Goal: Book appointment/travel/reservation

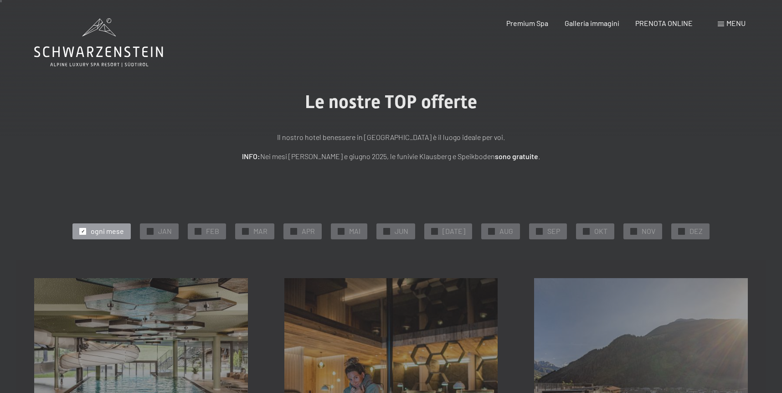
scroll to position [4, 0]
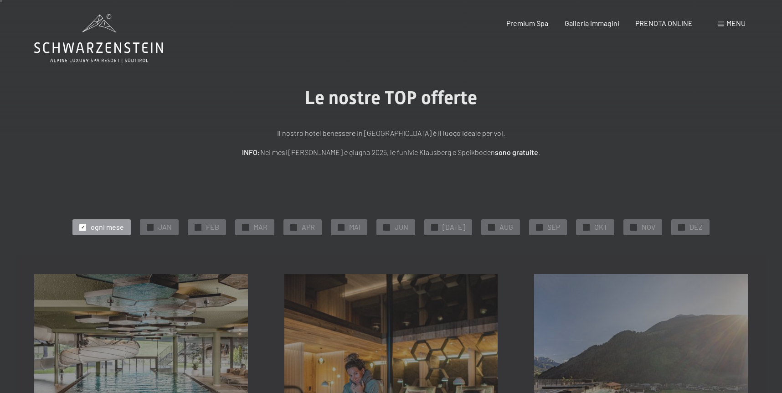
click at [84, 39] on icon at bounding box center [98, 38] width 129 height 49
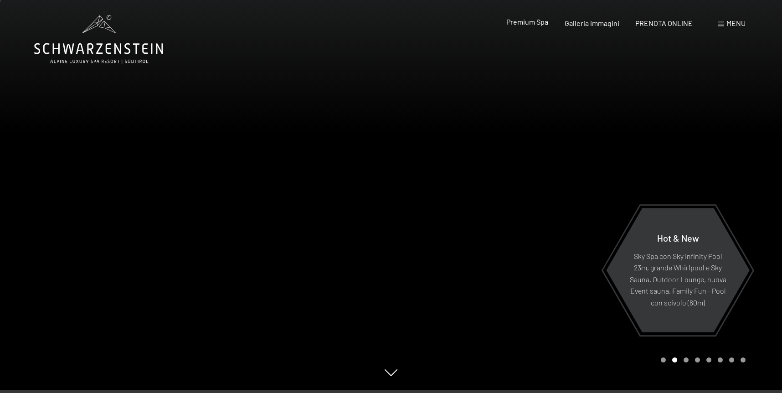
scroll to position [2, 0]
click at [531, 25] on span "Premium Spa" at bounding box center [528, 21] width 42 height 9
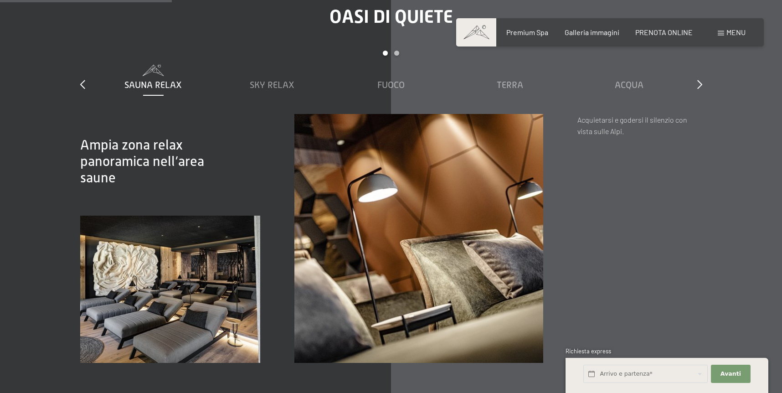
scroll to position [1490, 0]
click at [266, 79] on span "Sky Relax" at bounding box center [272, 84] width 45 height 10
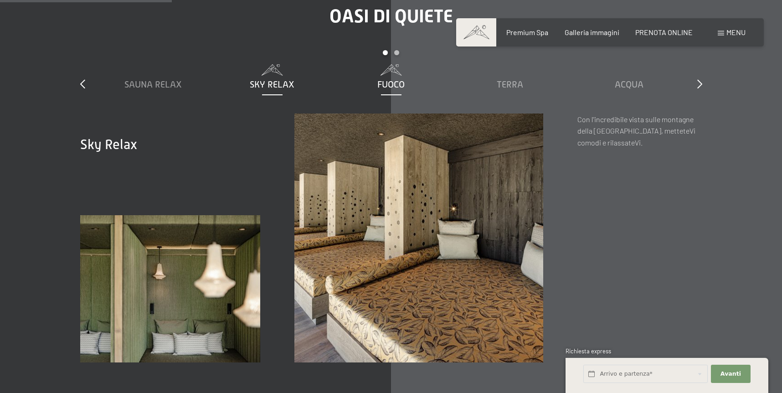
click at [372, 78] on div "Fuoco" at bounding box center [391, 84] width 110 height 13
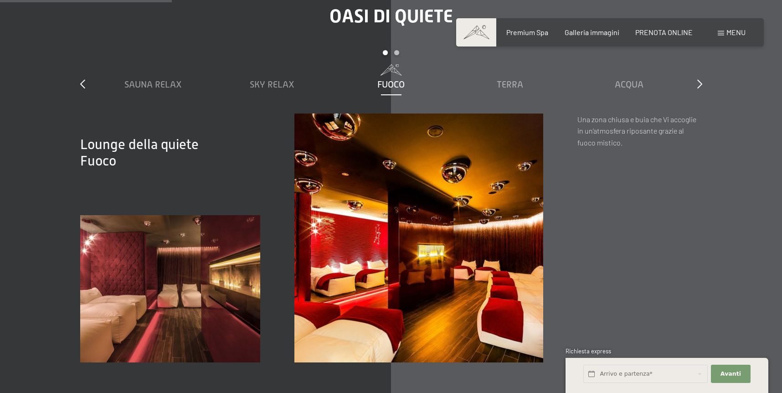
click at [514, 71] on div "Sauna relax Sky Relax Fuoco Terra Acqua Aria Settimo Cielo" at bounding box center [391, 88] width 595 height 49
click at [507, 79] on span "Terra" at bounding box center [510, 84] width 26 height 10
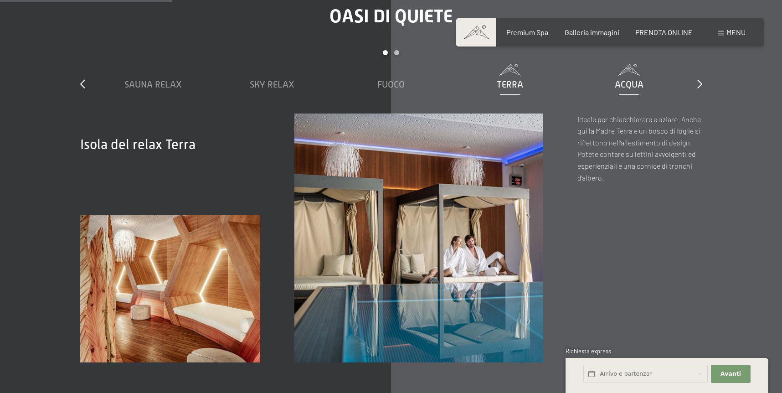
click at [652, 78] on div "Acqua" at bounding box center [629, 84] width 110 height 13
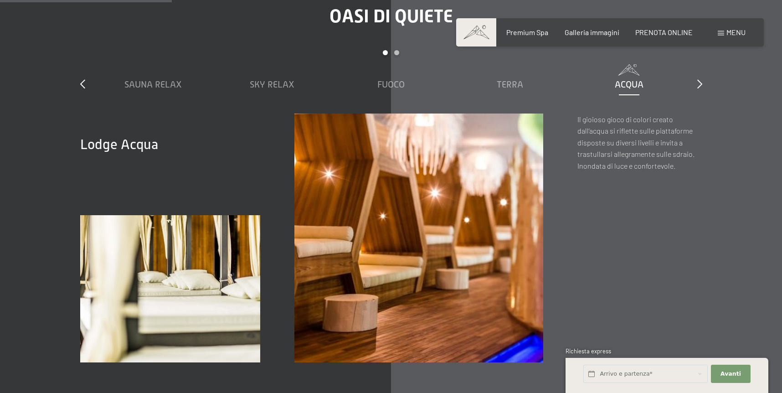
click at [696, 66] on div "slide 1 to 5 of 7 Sauna relax Sky Relax Fuoco Terra Acqua Aria Settimo Cielo" at bounding box center [391, 81] width 622 height 63
click at [700, 79] on icon at bounding box center [700, 83] width 5 height 9
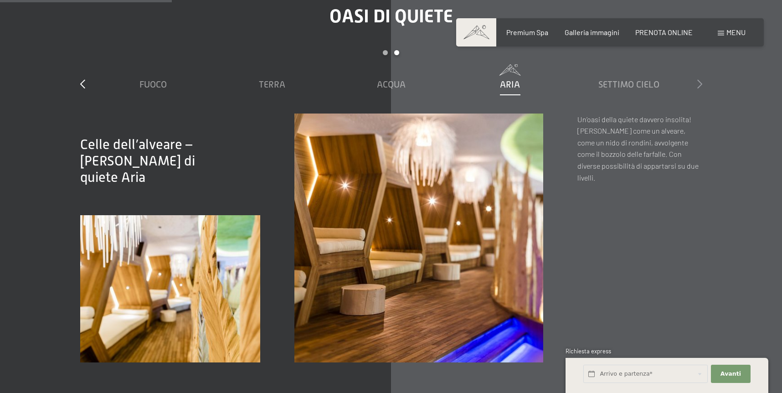
click at [699, 79] on icon at bounding box center [700, 83] width 5 height 9
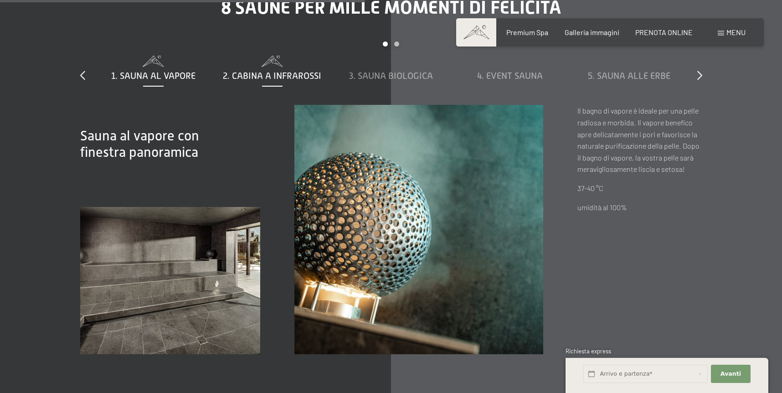
scroll to position [3168, 0]
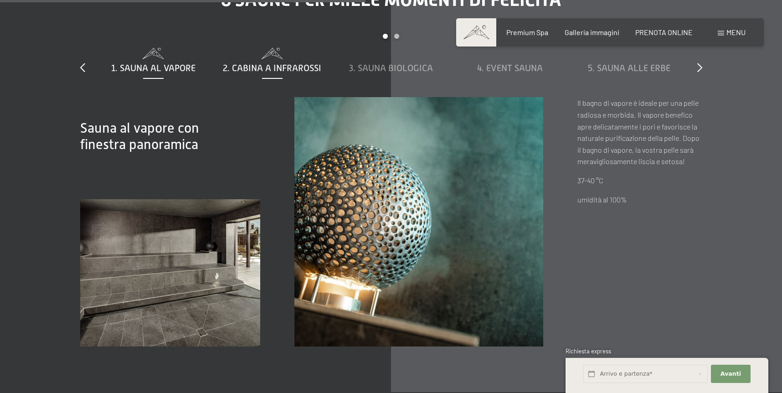
click at [273, 63] on span "2. Cabina a infrarossi" at bounding box center [272, 68] width 98 height 10
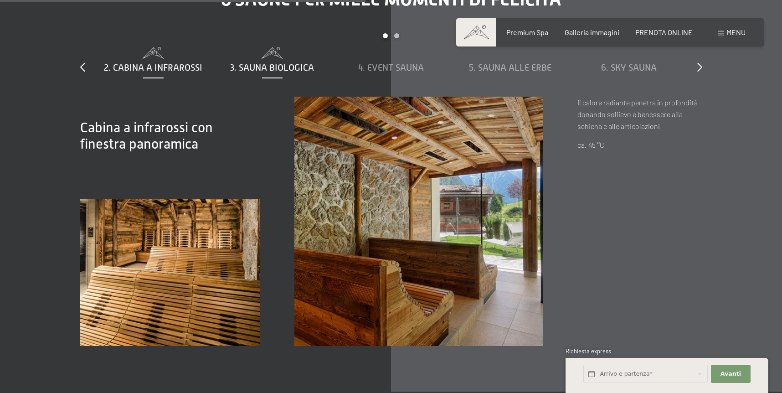
scroll to position [3173, 0]
click at [377, 62] on span "4. Event Sauna" at bounding box center [391, 67] width 66 height 10
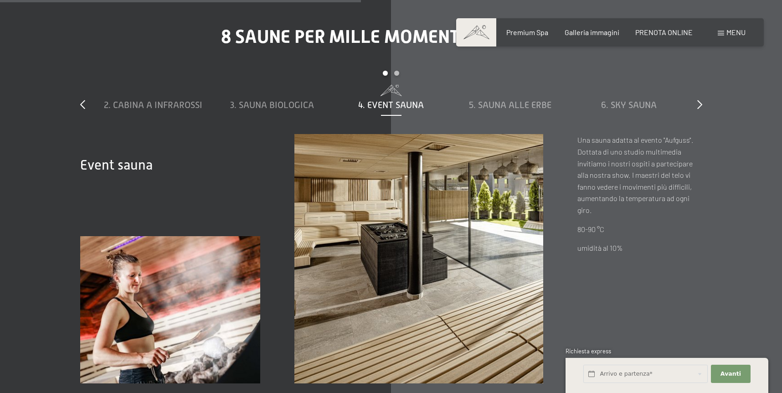
scroll to position [3133, 0]
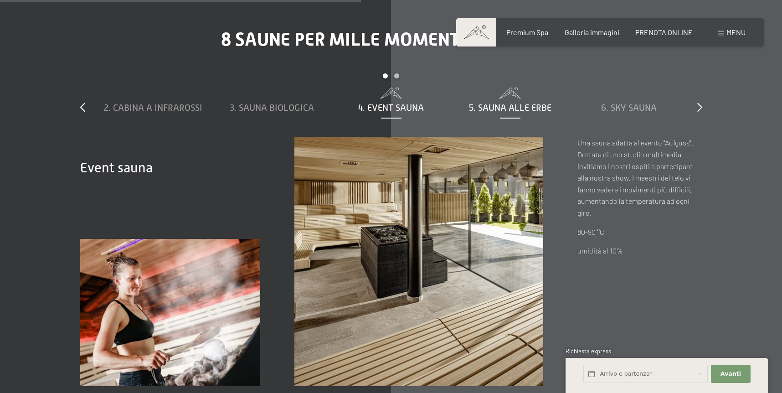
click at [494, 103] on span "5. Sauna alle erbe" at bounding box center [510, 108] width 83 height 10
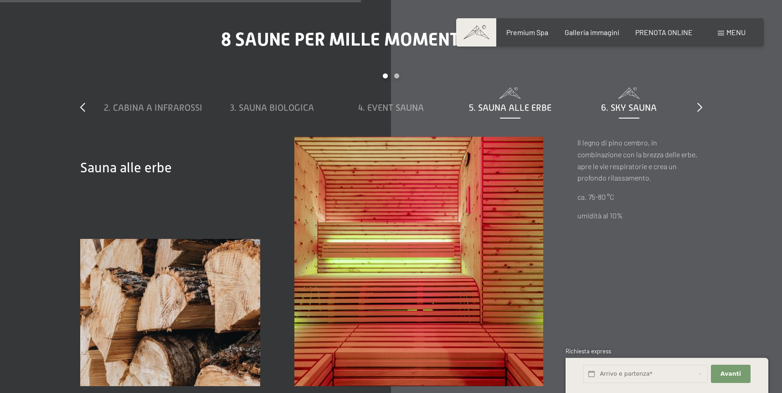
click at [613, 103] on span "6. Sky Sauna" at bounding box center [629, 108] width 56 height 10
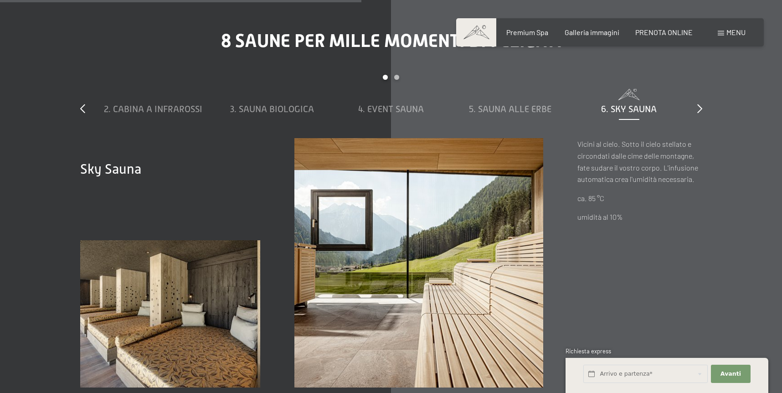
scroll to position [3124, 0]
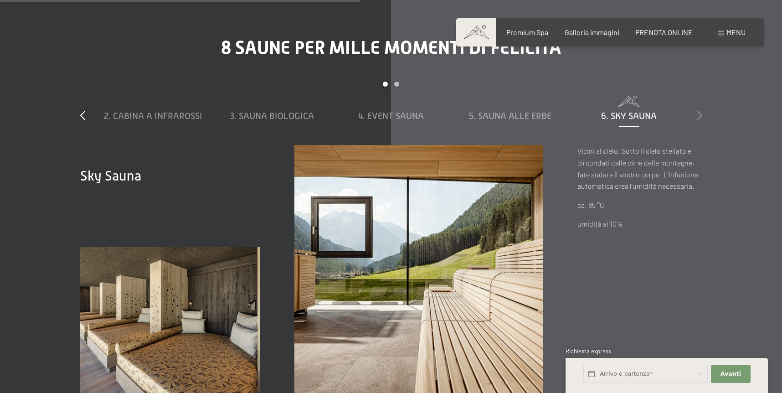
click at [699, 111] on icon at bounding box center [700, 115] width 5 height 9
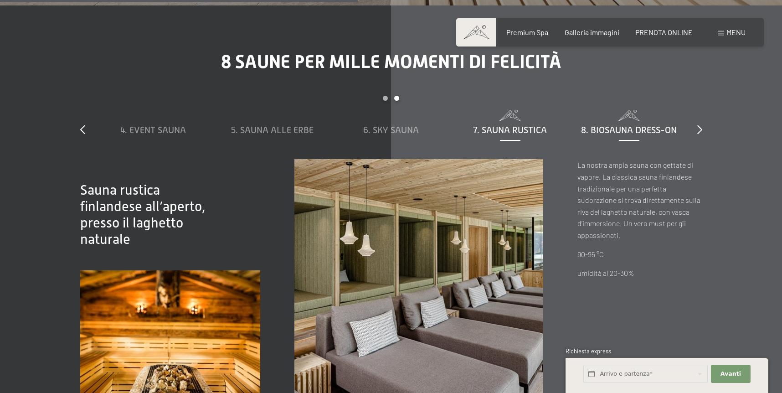
click at [615, 125] on span "8. Biosauna dress-on" at bounding box center [629, 130] width 96 height 10
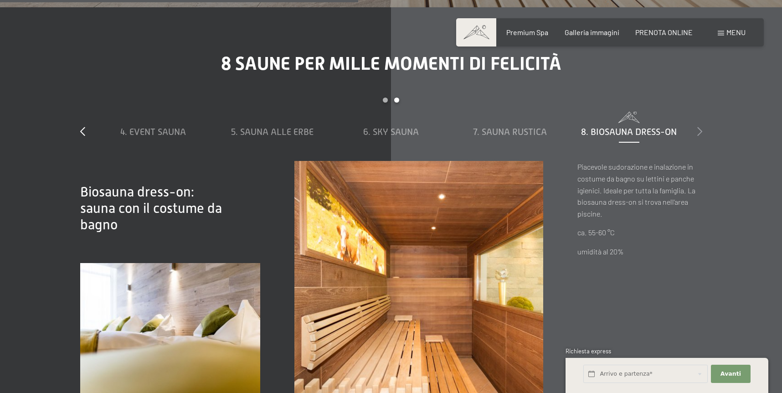
click at [700, 127] on icon at bounding box center [700, 131] width 5 height 9
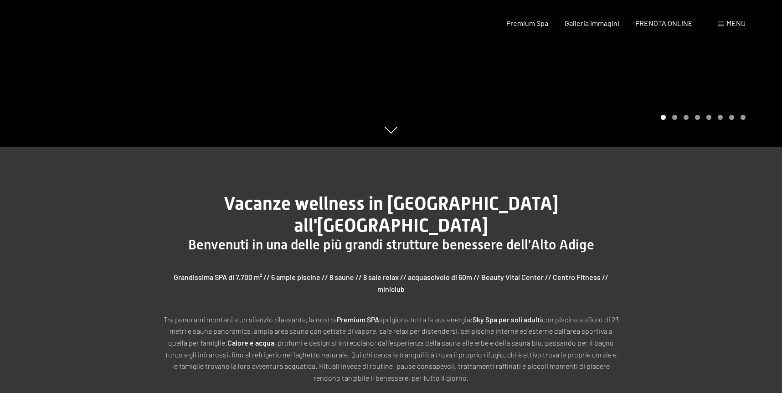
scroll to position [0, 0]
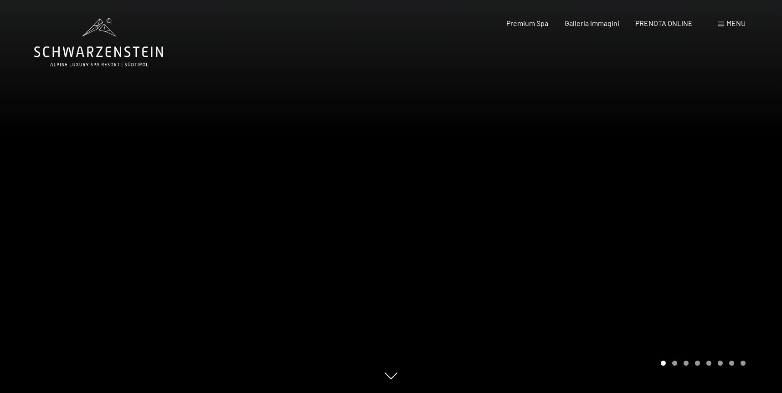
click at [723, 22] on span at bounding box center [721, 24] width 6 height 5
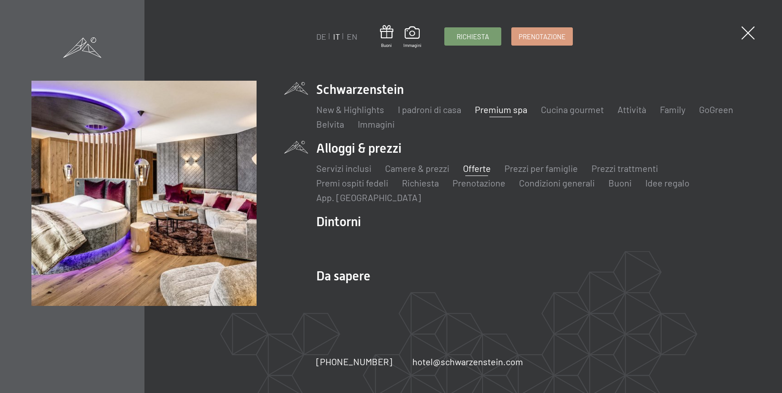
click at [467, 164] on link "Offerte" at bounding box center [477, 168] width 28 height 11
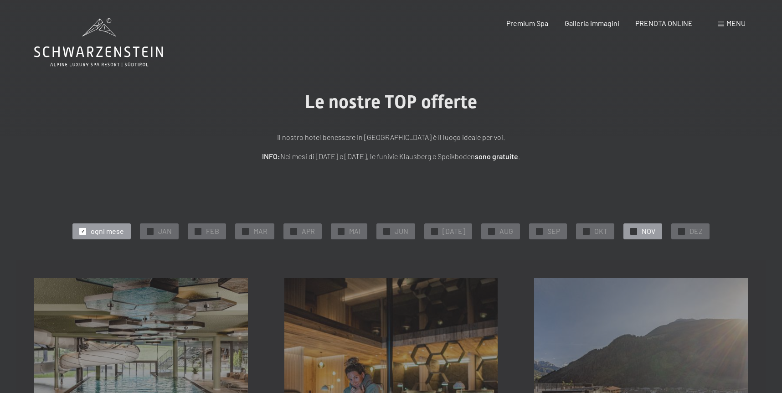
click at [632, 233] on span "✓" at bounding box center [634, 231] width 4 height 6
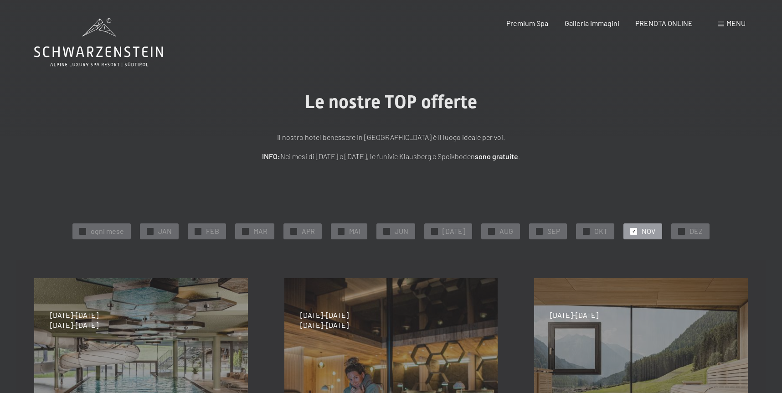
click at [727, 21] on span "Menu" at bounding box center [736, 23] width 19 height 9
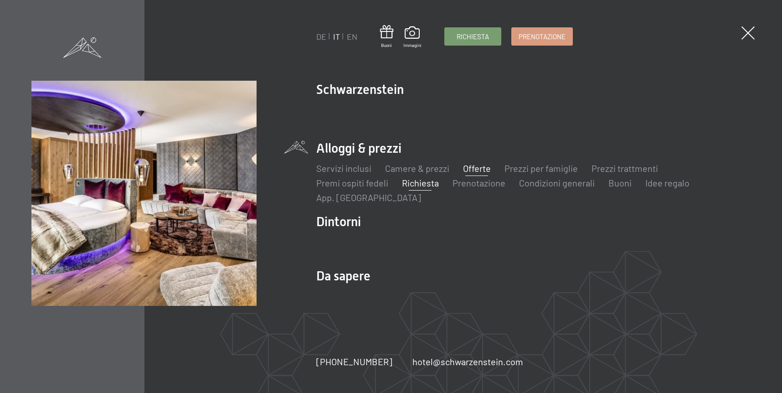
click at [407, 188] on li "Richiesta" at bounding box center [420, 182] width 37 height 13
click at [408, 184] on link "Richiesta" at bounding box center [420, 182] width 37 height 11
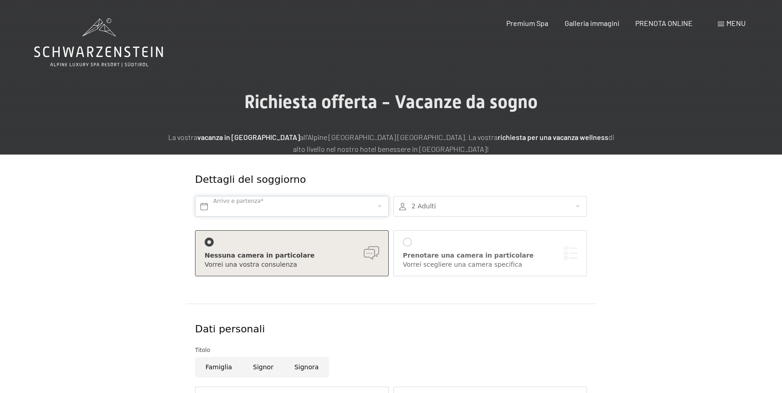
click at [372, 207] on input "text" at bounding box center [292, 206] width 194 height 21
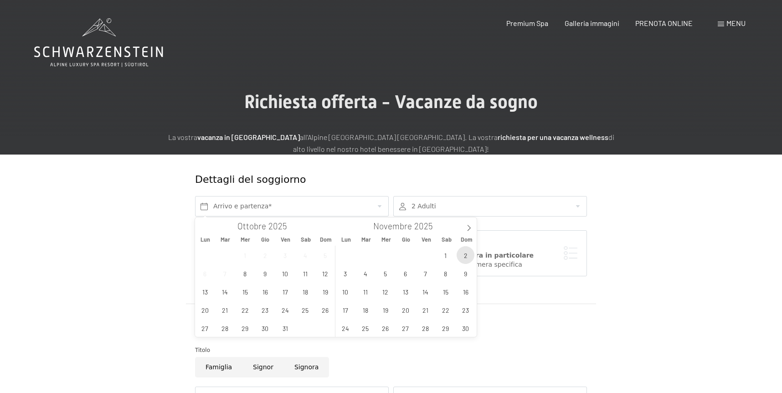
click at [462, 253] on span "2" at bounding box center [466, 255] width 18 height 18
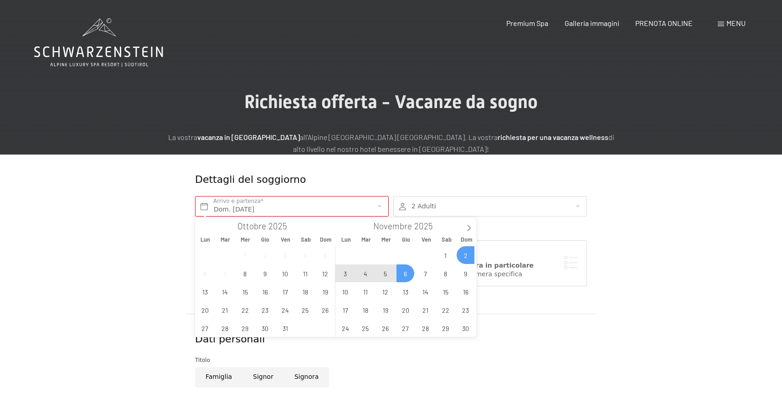
click at [411, 273] on span "6" at bounding box center [406, 273] width 18 height 18
type input "Dom. [DATE] - Gio. [DATE]"
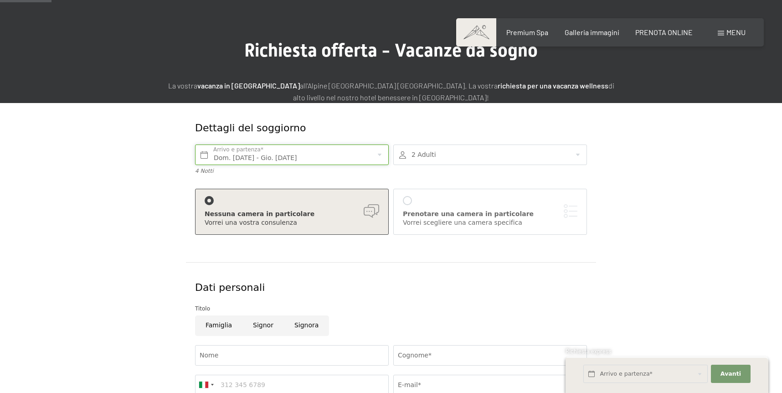
scroll to position [55, 0]
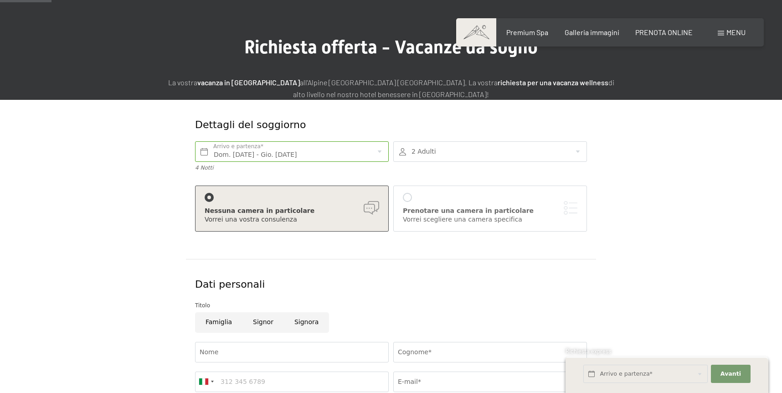
click at [419, 216] on div "Vorrei scegliere una camera specifica" at bounding box center [490, 219] width 175 height 9
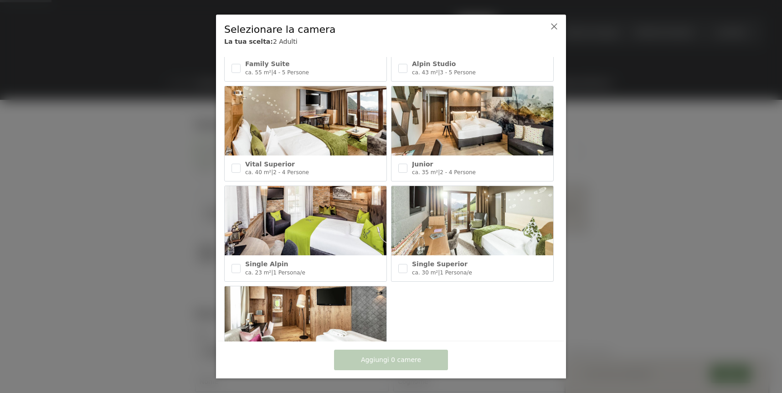
scroll to position [372, 0]
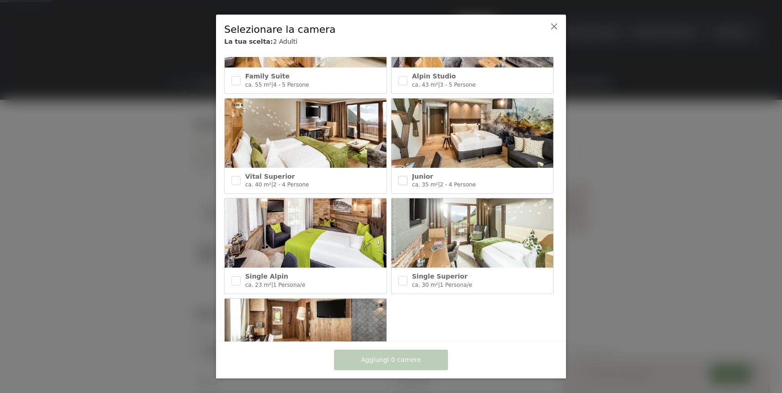
click at [403, 182] on input "checkbox" at bounding box center [402, 180] width 9 height 9
checkbox input "true"
click at [234, 179] on input "checkbox" at bounding box center [236, 180] width 9 height 9
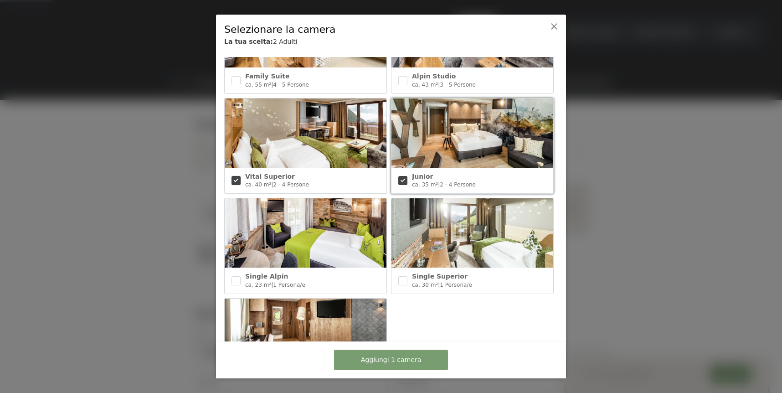
checkbox input "true"
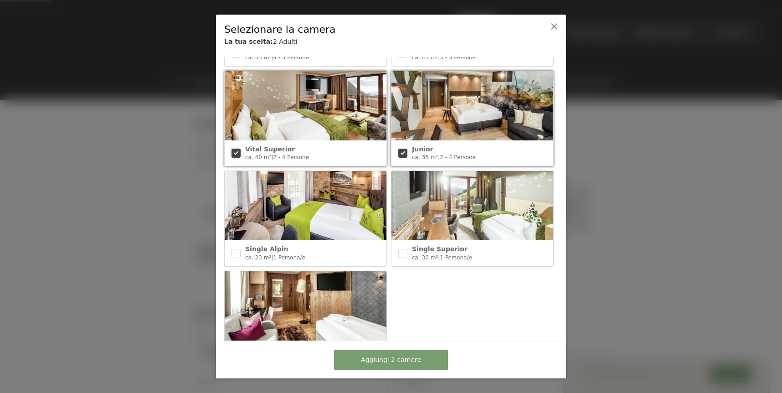
scroll to position [424, 0]
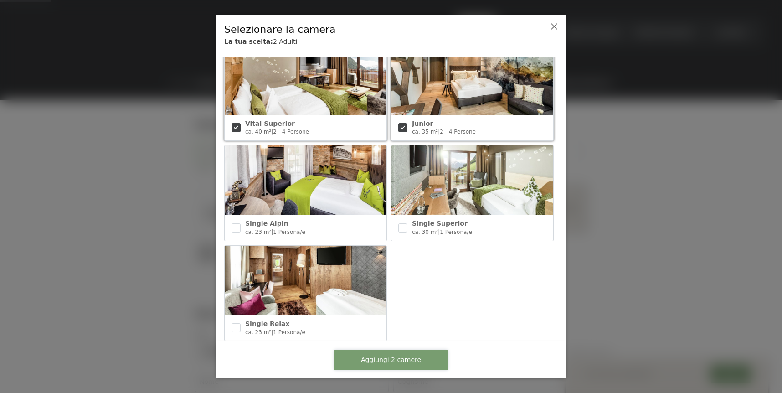
click at [398, 361] on span "Aggiungi 2 camere" at bounding box center [391, 360] width 60 height 9
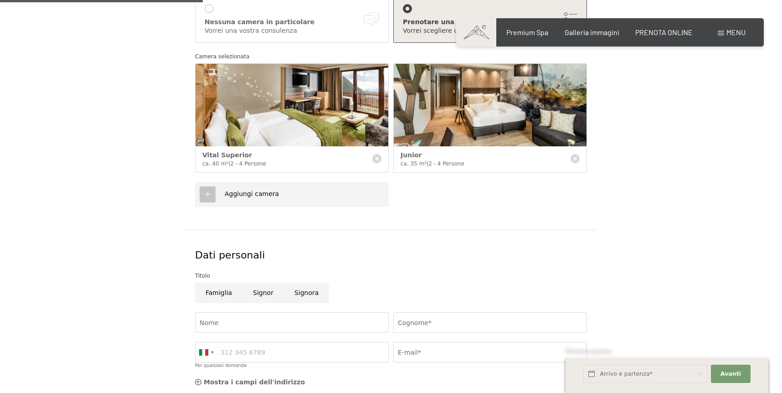
scroll to position [257, 0]
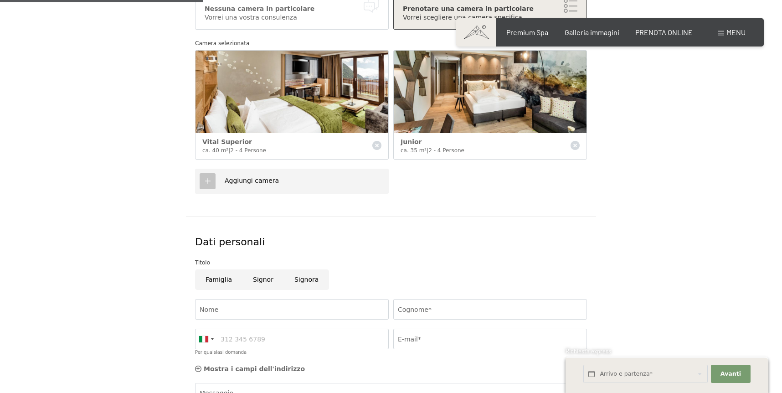
click at [271, 280] on input "Signor" at bounding box center [263, 279] width 41 height 21
radio input "true"
click at [268, 316] on input "Nome" at bounding box center [292, 309] width 194 height 21
type input "[PERSON_NAME]"
click at [479, 310] on input "Cognome*" at bounding box center [490, 309] width 194 height 21
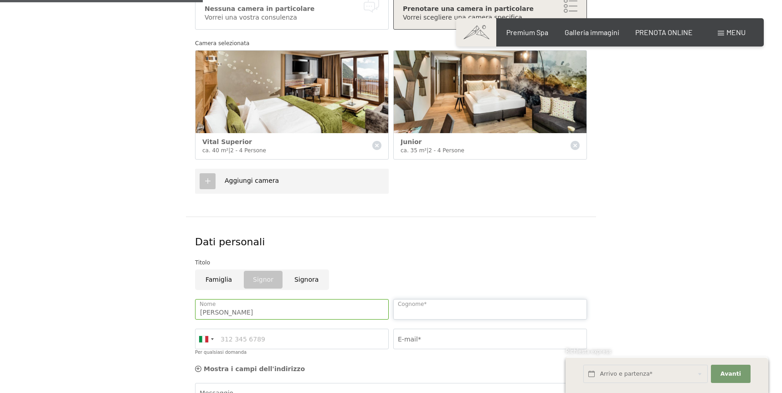
type input "trettene"
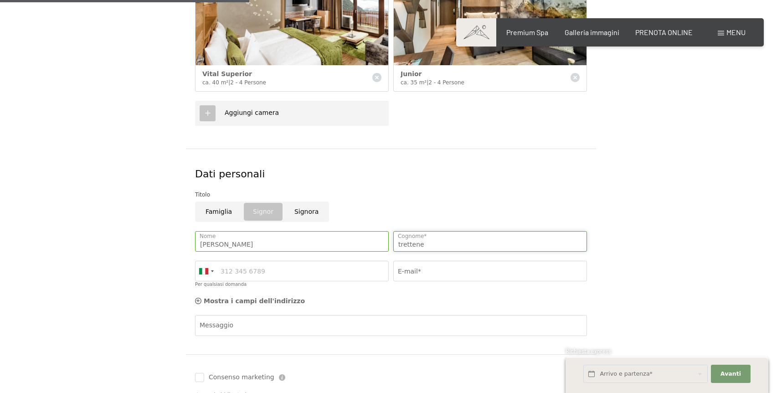
scroll to position [330, 0]
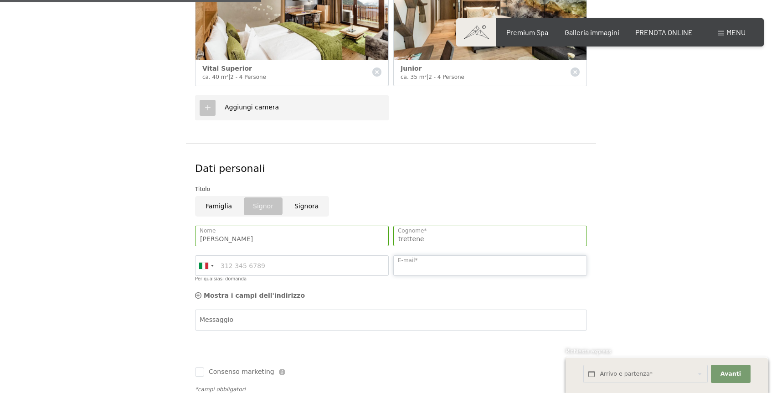
click at [423, 263] on input "E-mail*" at bounding box center [490, 265] width 194 height 21
type input "[EMAIL_ADDRESS][PERSON_NAME][DOMAIN_NAME]"
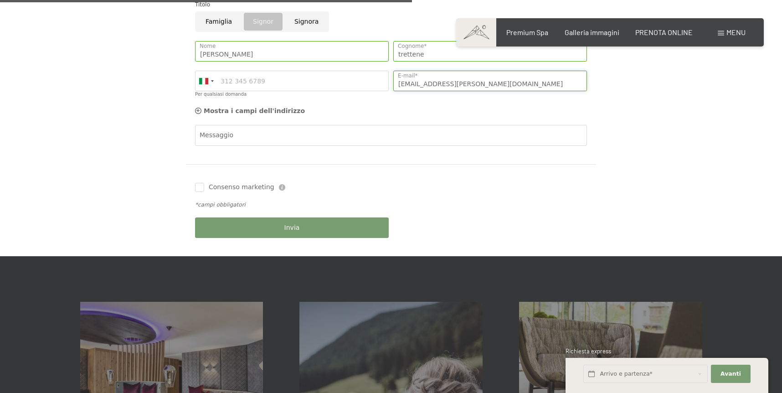
scroll to position [521, 0]
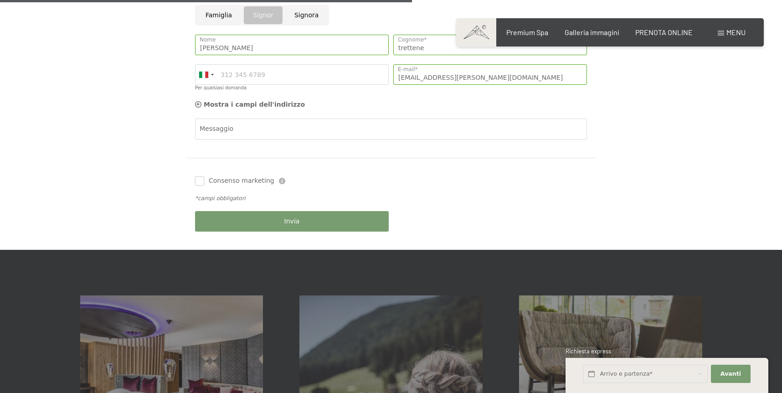
click at [202, 184] on input "Consenso marketing" at bounding box center [199, 180] width 9 height 9
checkbox input "true"
click at [275, 225] on button "Invia" at bounding box center [292, 221] width 194 height 21
